Goal: Information Seeking & Learning: Learn about a topic

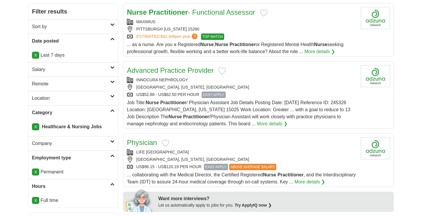
scroll to position [79, 0]
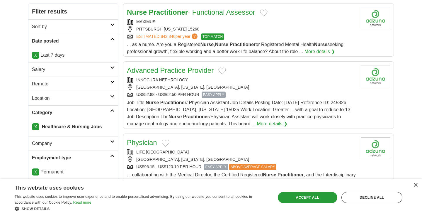
click at [184, 214] on div "× This website uses cookies This website uses cookies to improve user experienc…" at bounding box center [211, 197] width 422 height 37
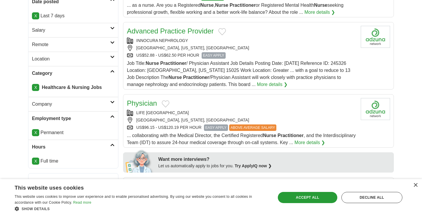
scroll to position [119, 0]
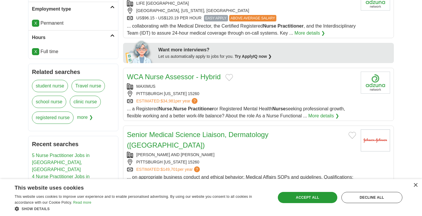
click at [186, 50] on section "Want more interviews? Let us automatically apply to jobs for you. Try ApplyIQ n…" at bounding box center [258, 53] width 271 height 20
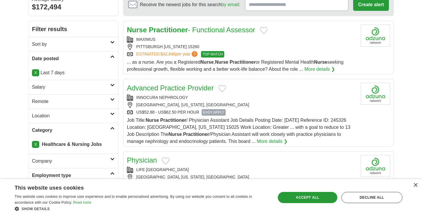
scroll to position [62, 0]
click at [251, 136] on span "Job Title: Nurse Practitioner / Physician Assistant Job Details Posting Date: 9…" at bounding box center [238, 130] width 223 height 26
click at [242, 93] on div "Advanced Practice Provider INNOCURA NEPHROLOGY USA, PENNSYLVANIA, CLAIRTON US$5…" at bounding box center [241, 113] width 229 height 62
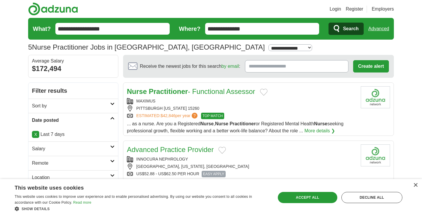
scroll to position [0, 0]
click at [339, 29] on icon "submit" at bounding box center [337, 29] width 7 height 8
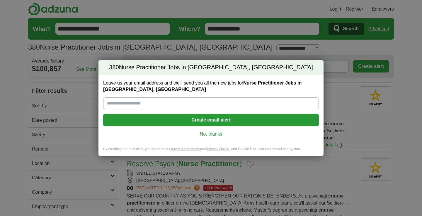
click at [215, 134] on link "No, thanks" at bounding box center [211, 134] width 206 height 6
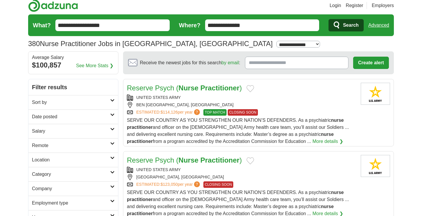
scroll to position [5, 0]
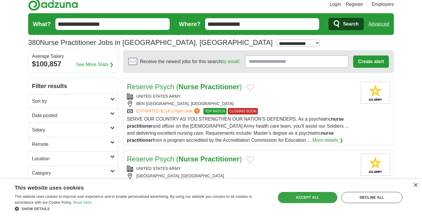
click at [294, 201] on div "Accept all" at bounding box center [307, 197] width 59 height 11
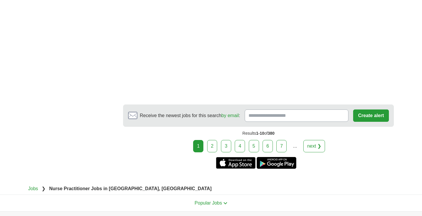
scroll to position [928, 0]
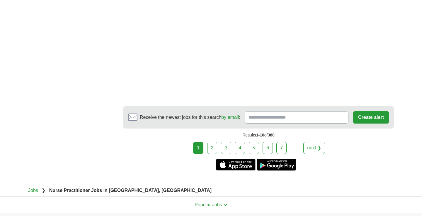
click at [211, 147] on link "2" at bounding box center [212, 148] width 10 height 12
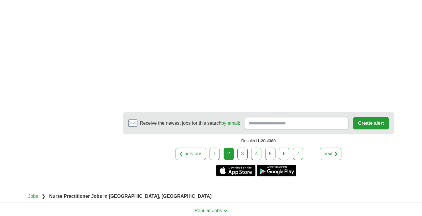
scroll to position [1062, 0]
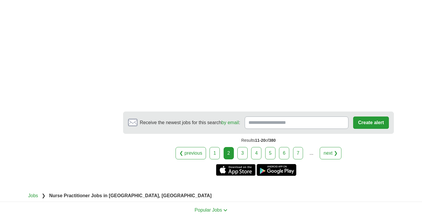
click at [244, 155] on link "3" at bounding box center [242, 153] width 10 height 12
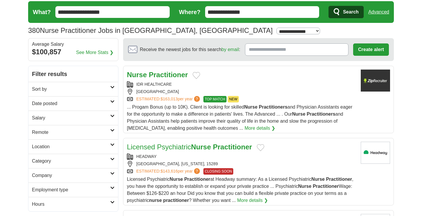
scroll to position [16, 0]
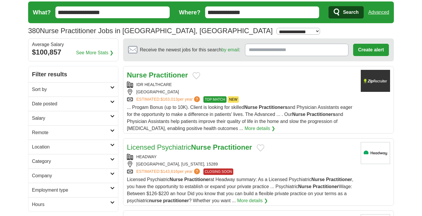
click at [248, 120] on span "... Progam Bonus (up to 10K). Client is looking for skilled Nurse Practitioners…" at bounding box center [239, 118] width 225 height 26
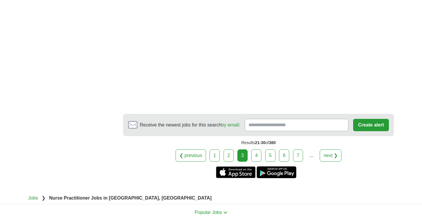
scroll to position [1086, 0]
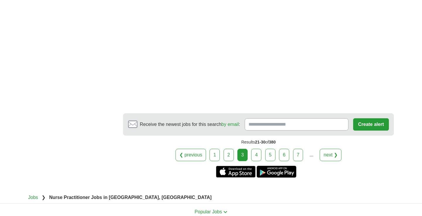
click at [259, 156] on link "4" at bounding box center [256, 155] width 10 height 12
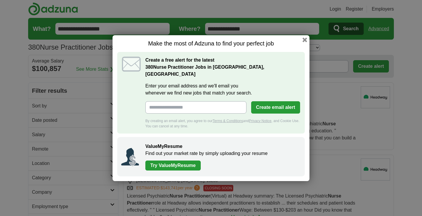
click at [306, 40] on div "Make the most of Adzuna to find your perfect job Create a free alert for the la…" at bounding box center [211, 108] width 197 height 146
click at [306, 41] on button "button" at bounding box center [305, 39] width 6 height 6
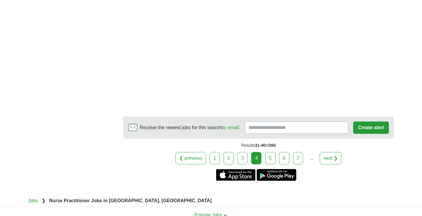
scroll to position [1071, 0]
click at [265, 159] on link "5" at bounding box center [270, 158] width 10 height 12
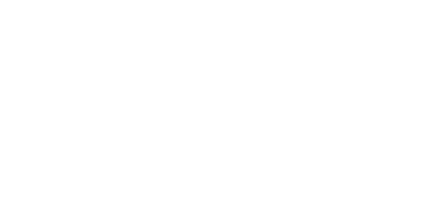
scroll to position [1008, 0]
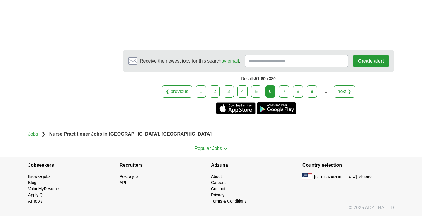
scroll to position [1131, 0]
click at [287, 90] on link "7" at bounding box center [284, 91] width 10 height 12
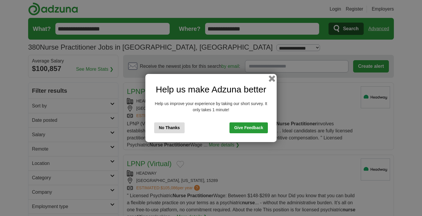
click at [271, 81] on button "button" at bounding box center [272, 78] width 6 height 6
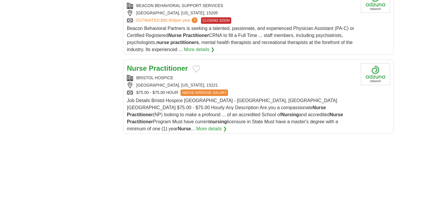
scroll to position [711, 0]
click at [227, 125] on link "More details ❯" at bounding box center [211, 128] width 31 height 7
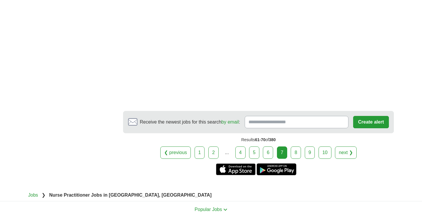
scroll to position [1065, 0]
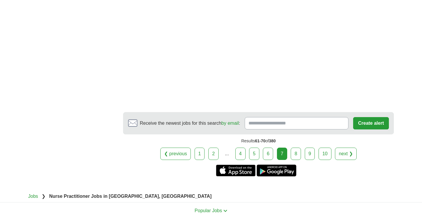
click at [294, 147] on link "8" at bounding box center [296, 153] width 10 height 12
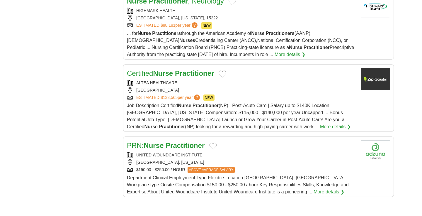
scroll to position [656, 0]
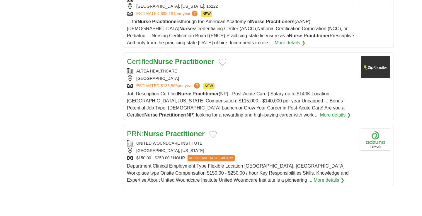
click at [293, 83] on div "ESTIMATED: $133,565 per year ? NEW" at bounding box center [241, 86] width 229 height 6
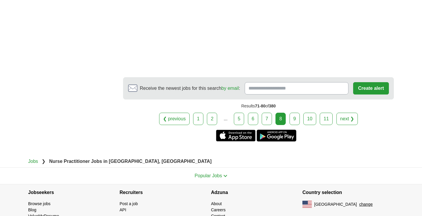
scroll to position [1078, 0]
click at [295, 113] on link "9" at bounding box center [295, 119] width 10 height 12
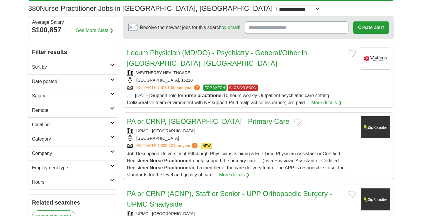
scroll to position [39, 0]
